Goal: Information Seeking & Learning: Understand process/instructions

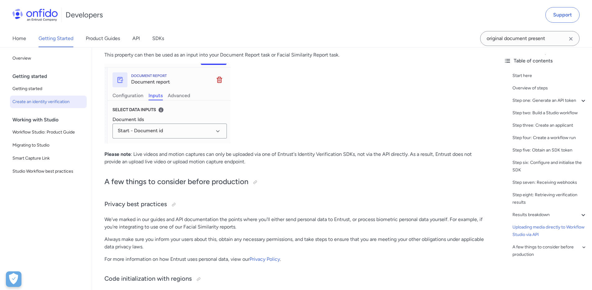
scroll to position [3074, 0]
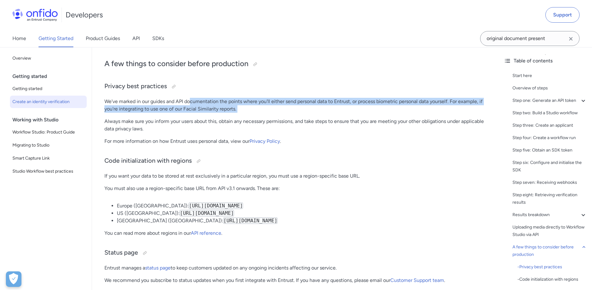
drag, startPoint x: 190, startPoint y: 114, endPoint x: 285, endPoint y: 130, distance: 96.5
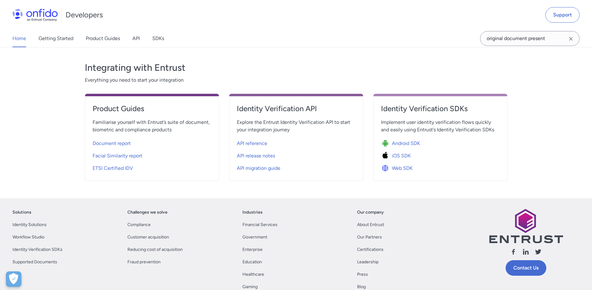
scroll to position [197, 0]
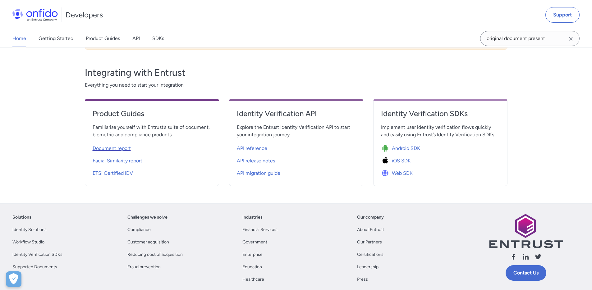
click at [115, 145] on span "Document report" at bounding box center [112, 148] width 38 height 7
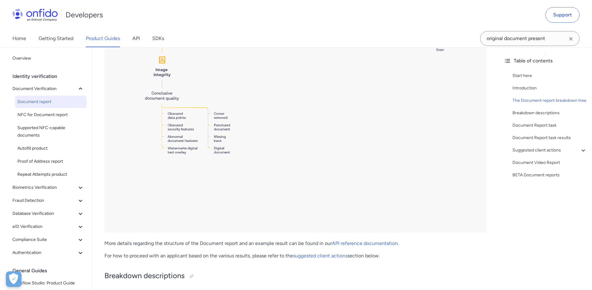
scroll to position [1101, 0]
